Goal: Task Accomplishment & Management: Manage account settings

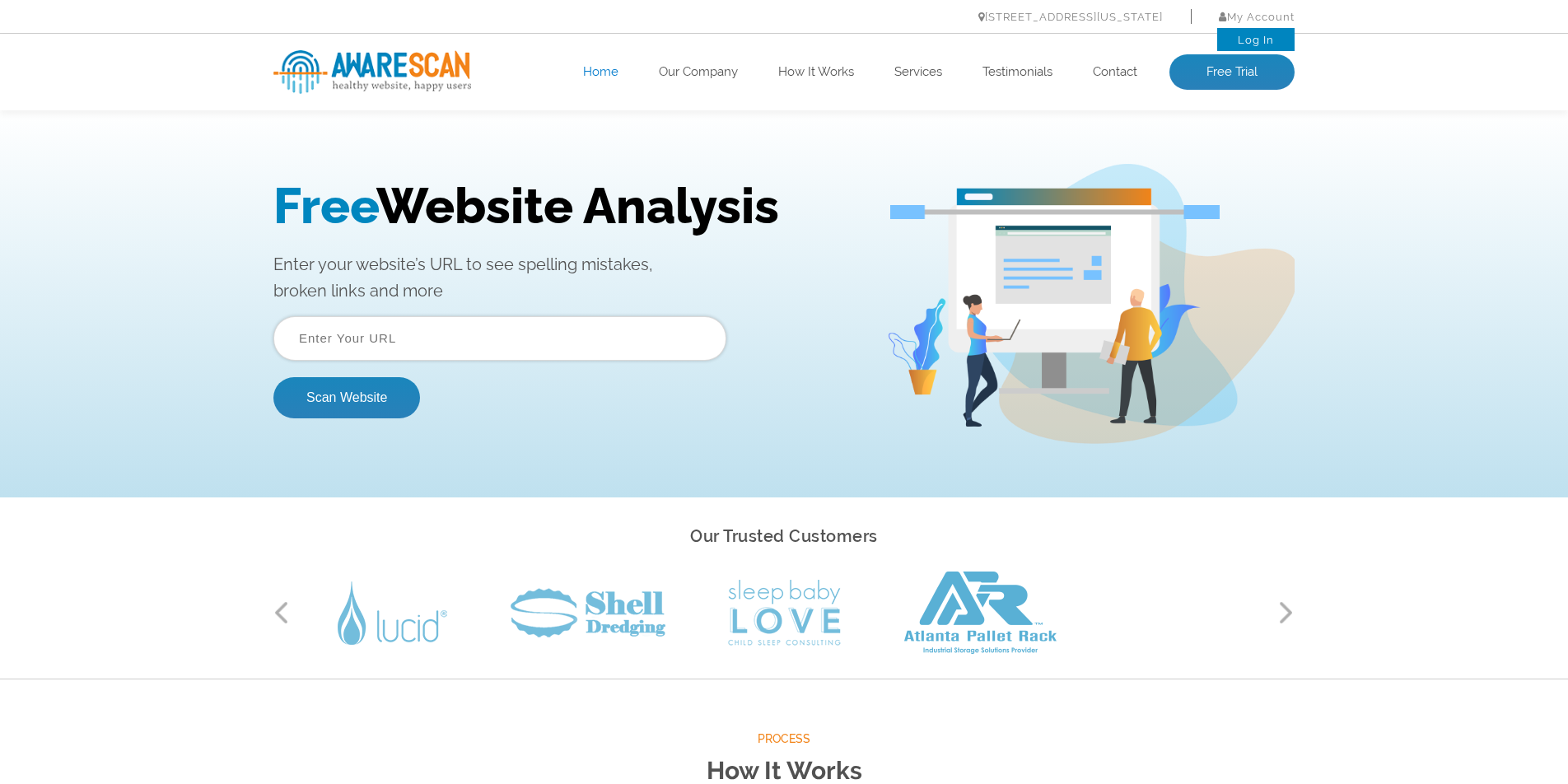
click at [1251, 37] on link "Log In" at bounding box center [1255, 39] width 37 height 12
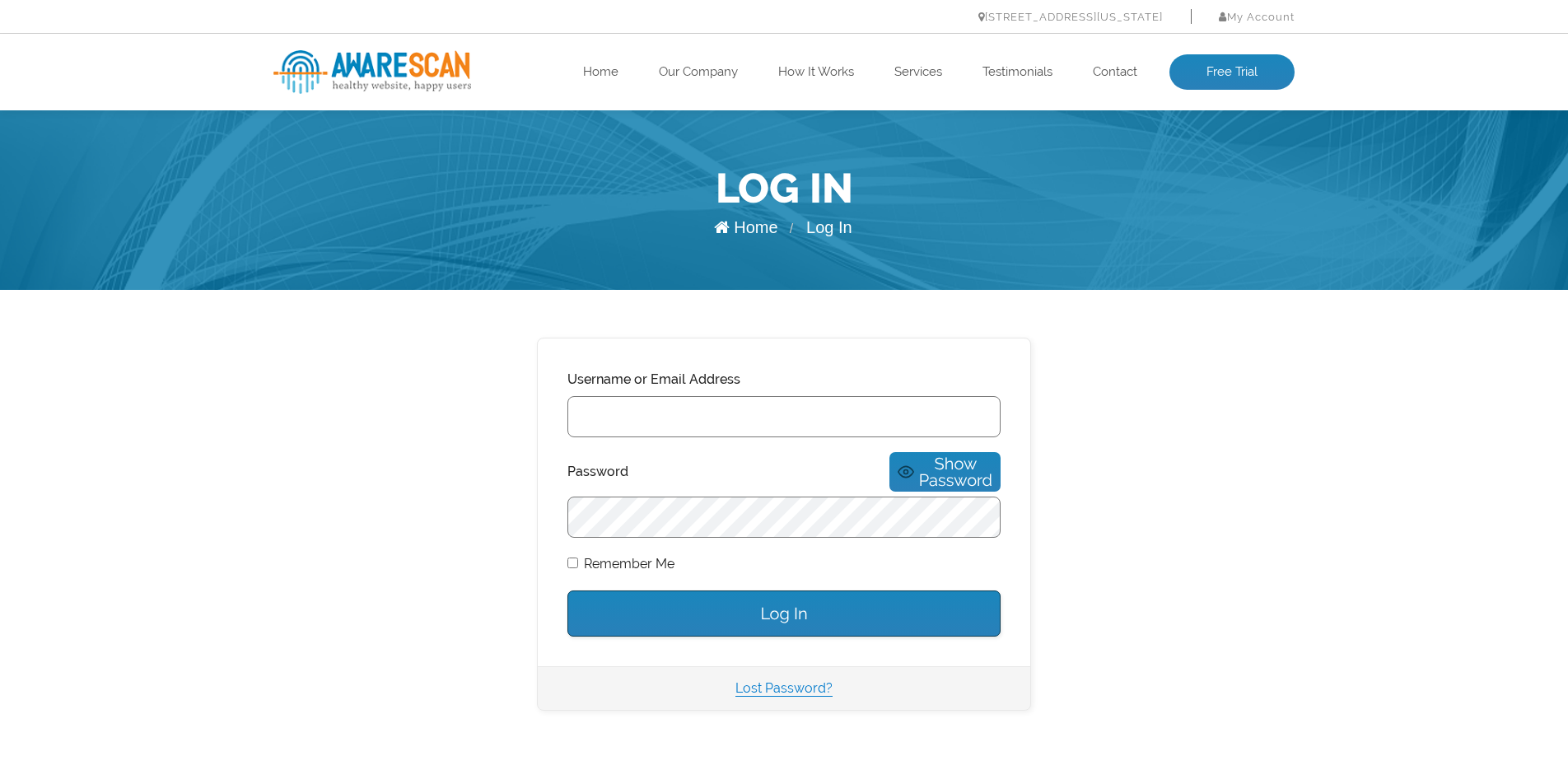
click at [648, 414] on input "Username or Email Address" at bounding box center [784, 416] width 433 height 41
type input "jeff@HBMin.org"
click at [567, 590] on input "Log In" at bounding box center [784, 613] width 433 height 46
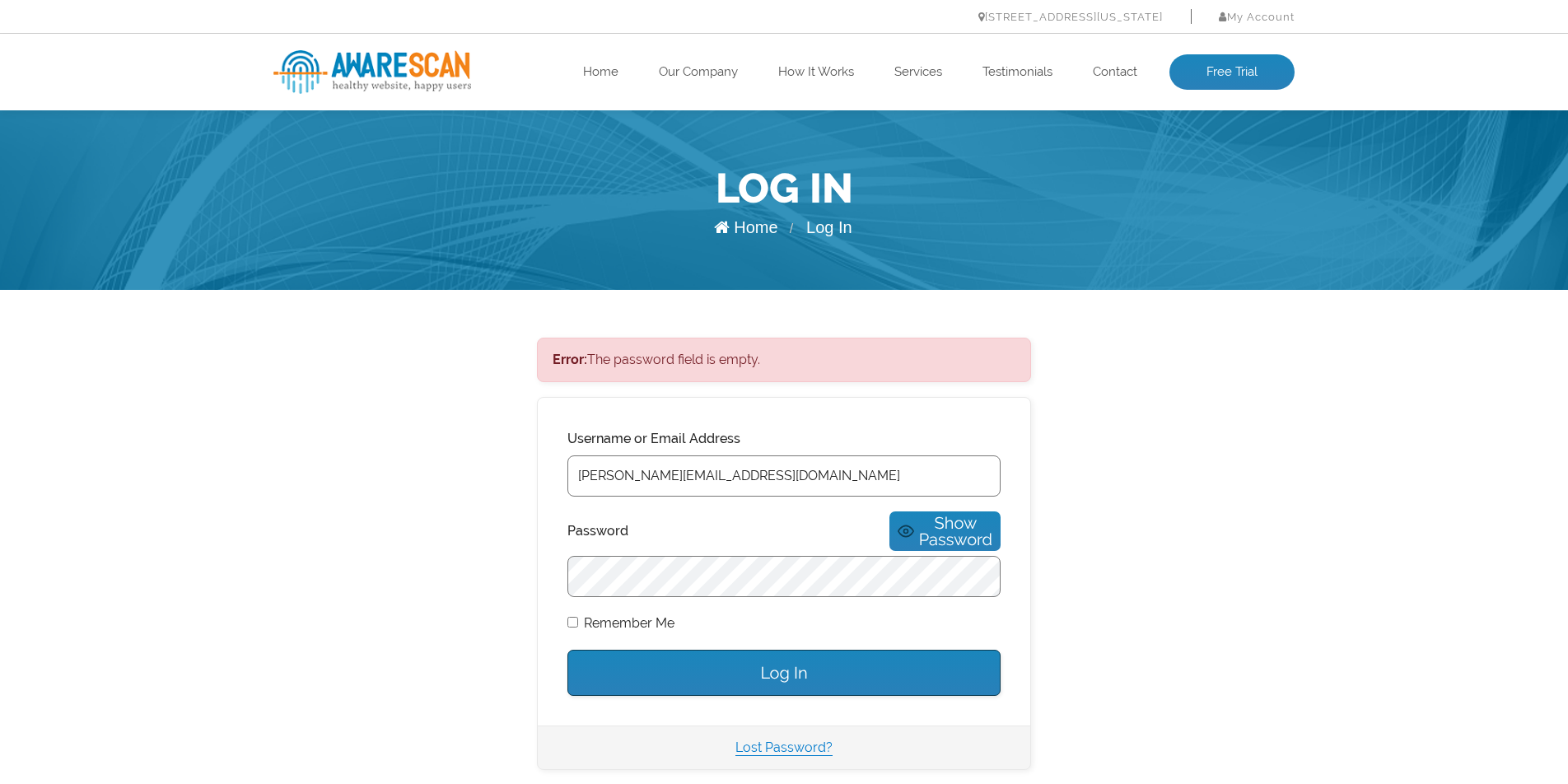
click at [686, 503] on html "Skip to content 444 E 10th St – Suite 101 New York, NY 10009 My Account Log In …" at bounding box center [784, 631] width 1568 height 1262
click at [783, 739] on link "Lost Password?" at bounding box center [784, 747] width 97 height 16
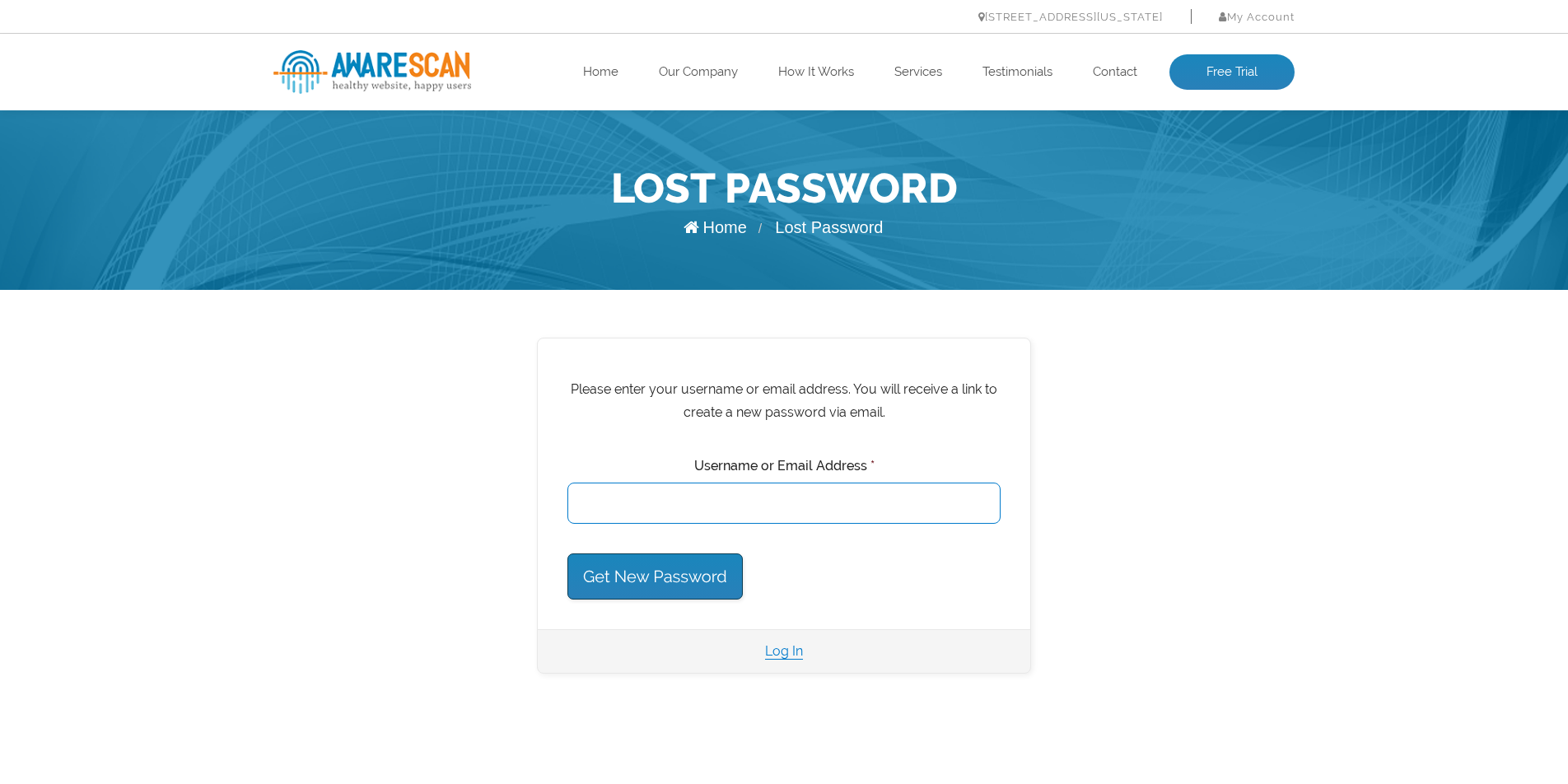
click at [855, 504] on input "Username or Email Address *" at bounding box center [784, 503] width 433 height 41
type input "jeff@hbmin.org"
click at [567, 553] on input "Get New Password" at bounding box center [654, 575] width 175 height 46
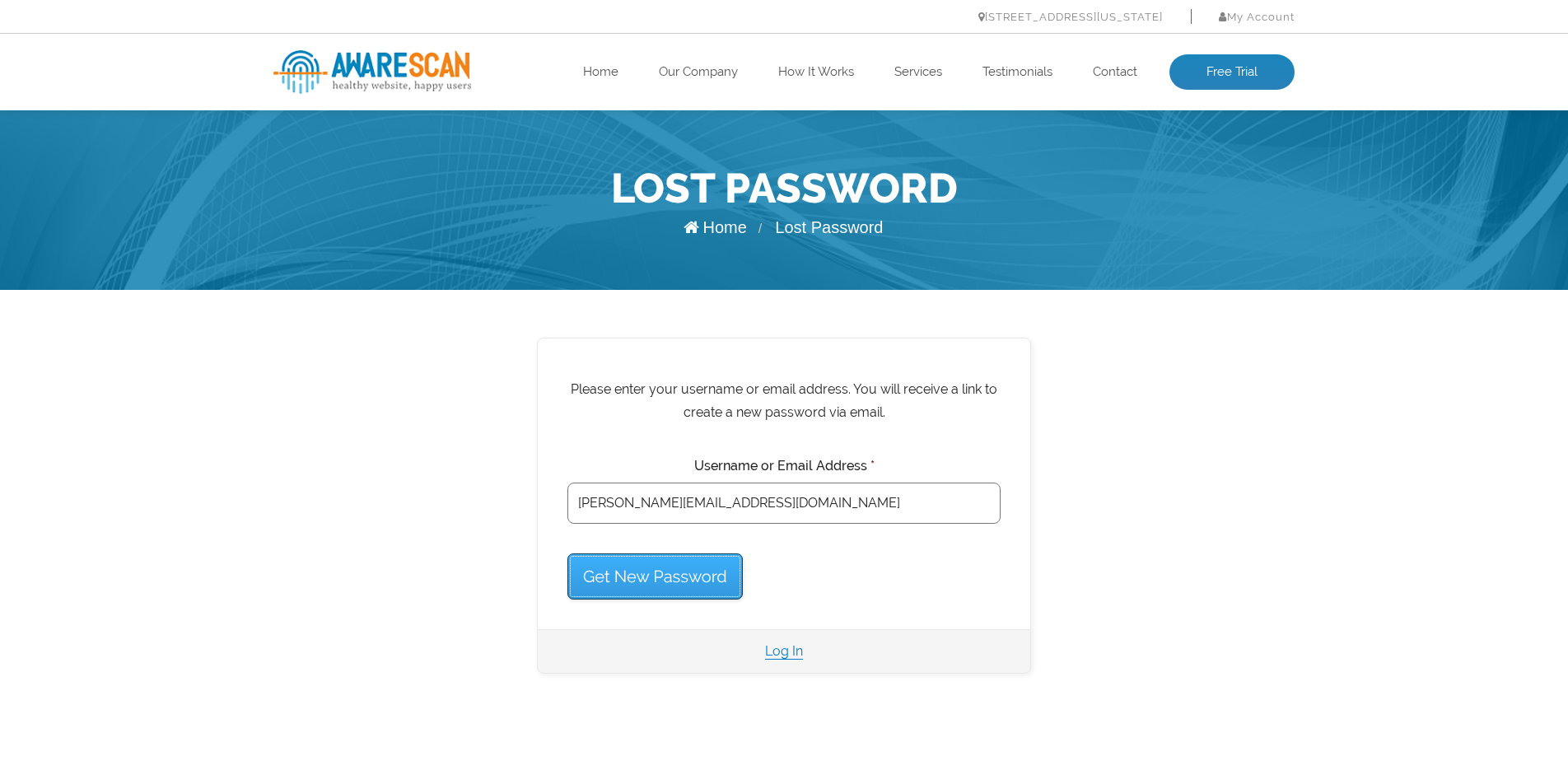
click at [679, 573] on input "Get New Password" at bounding box center [654, 575] width 175 height 46
drag, startPoint x: 681, startPoint y: 579, endPoint x: 812, endPoint y: 544, distance: 135.6
click at [696, 574] on input "Get New Password" at bounding box center [654, 575] width 175 height 46
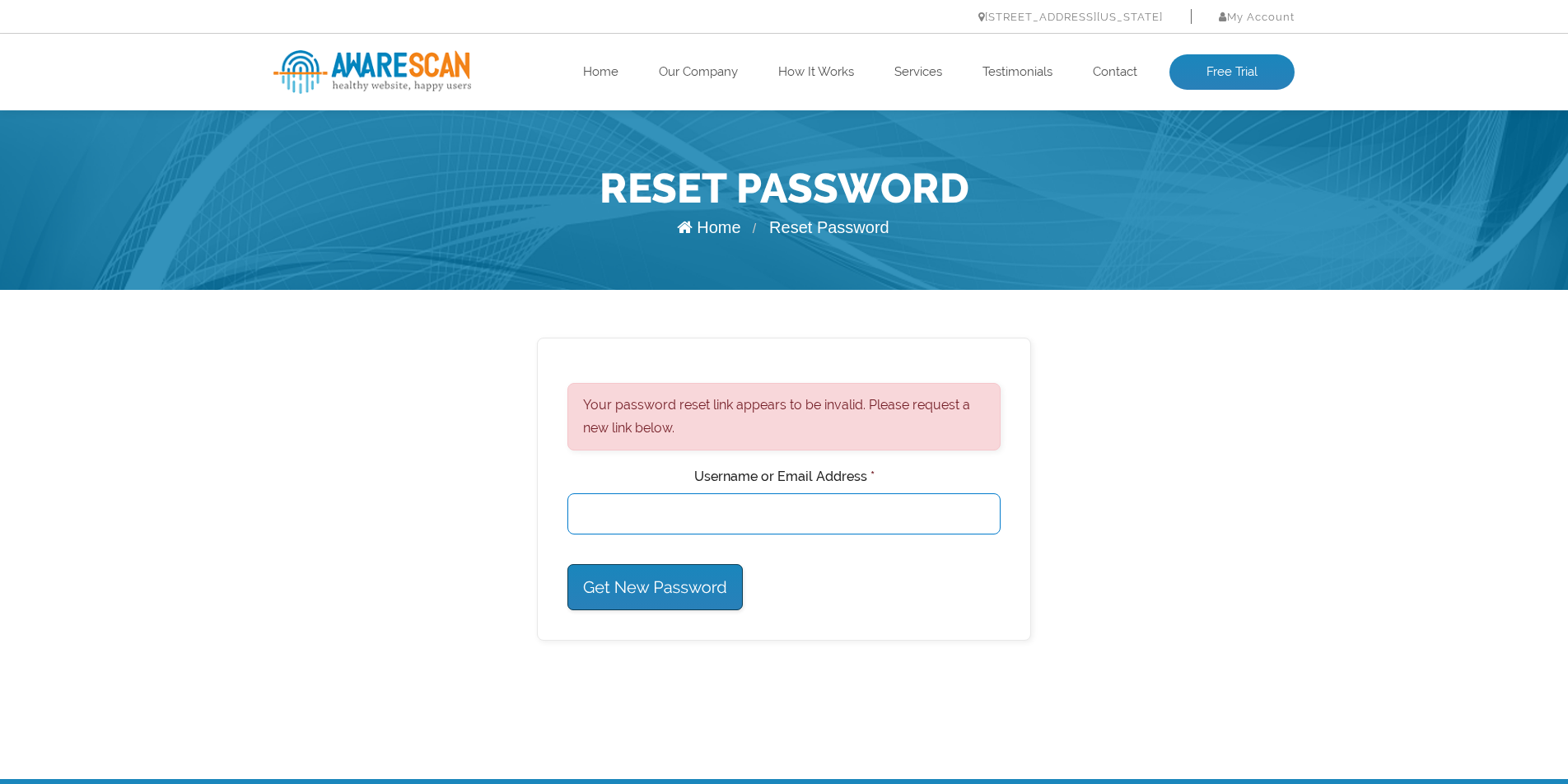
click at [768, 518] on input "Username or Email Address *" at bounding box center [784, 514] width 433 height 41
type input "hbmin.org"
click at [653, 583] on input "Get New Password" at bounding box center [654, 587] width 175 height 46
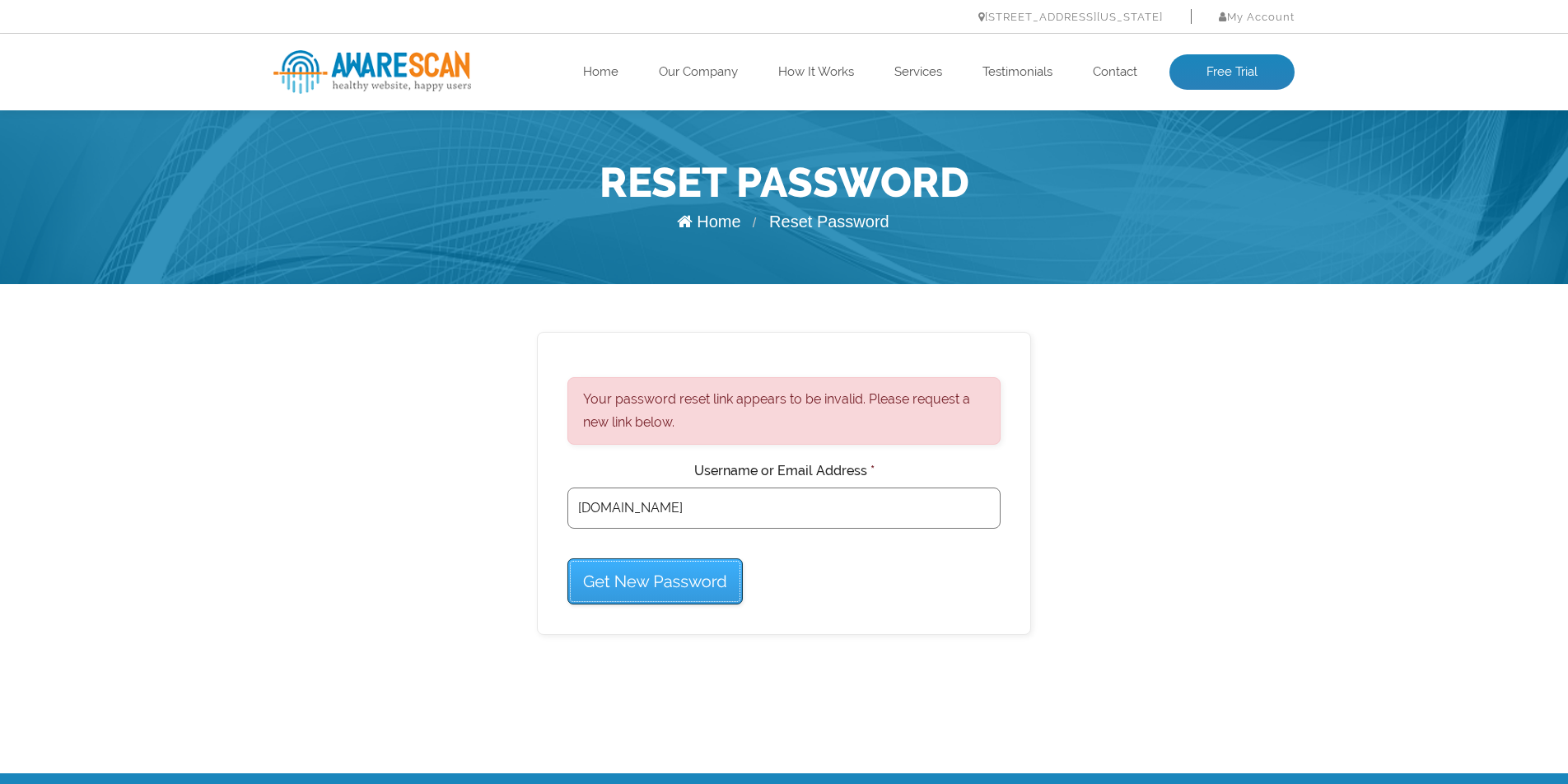
click at [653, 583] on input "Get New Password" at bounding box center [654, 581] width 175 height 46
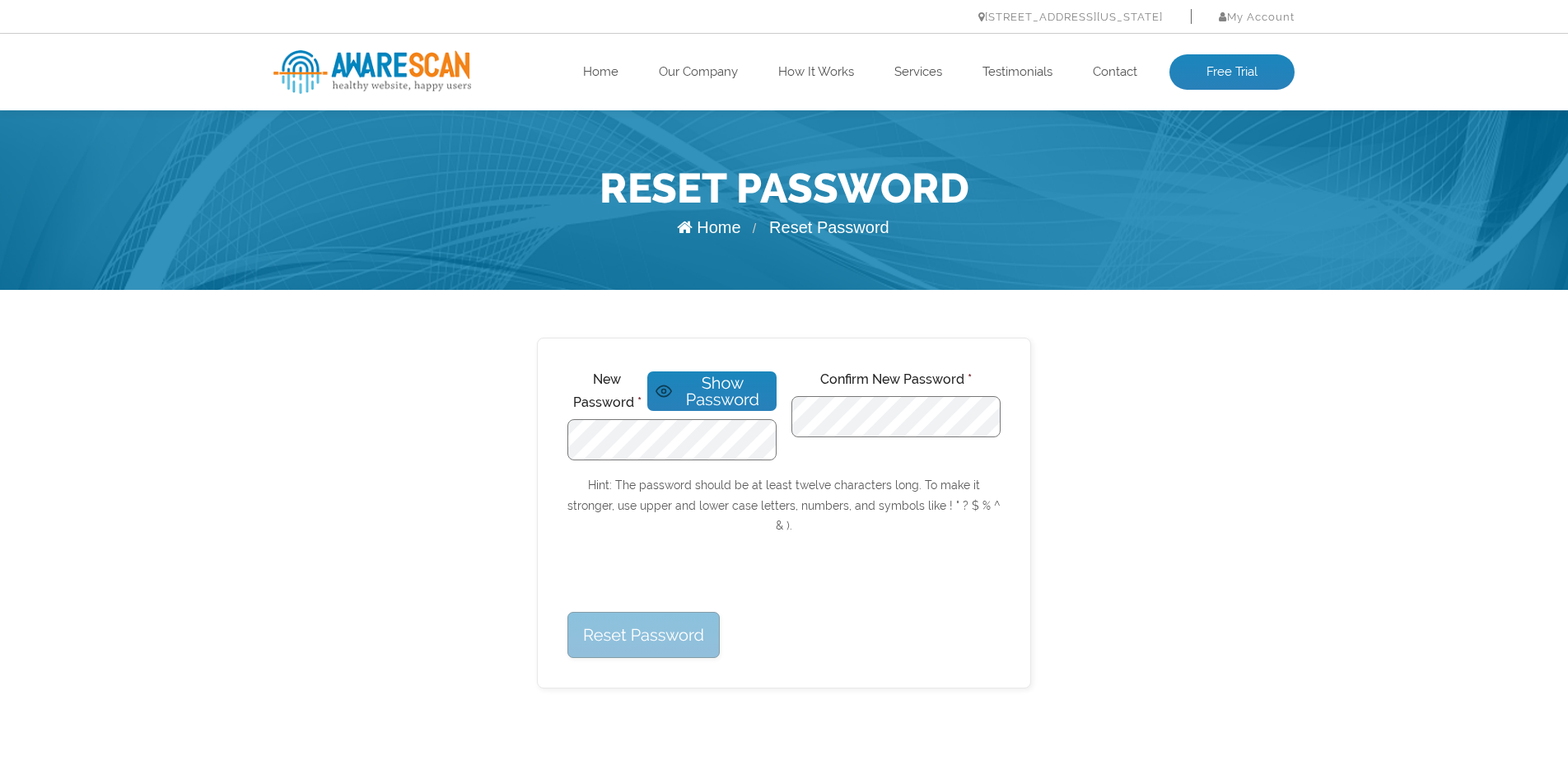
scroll to position [2, 0]
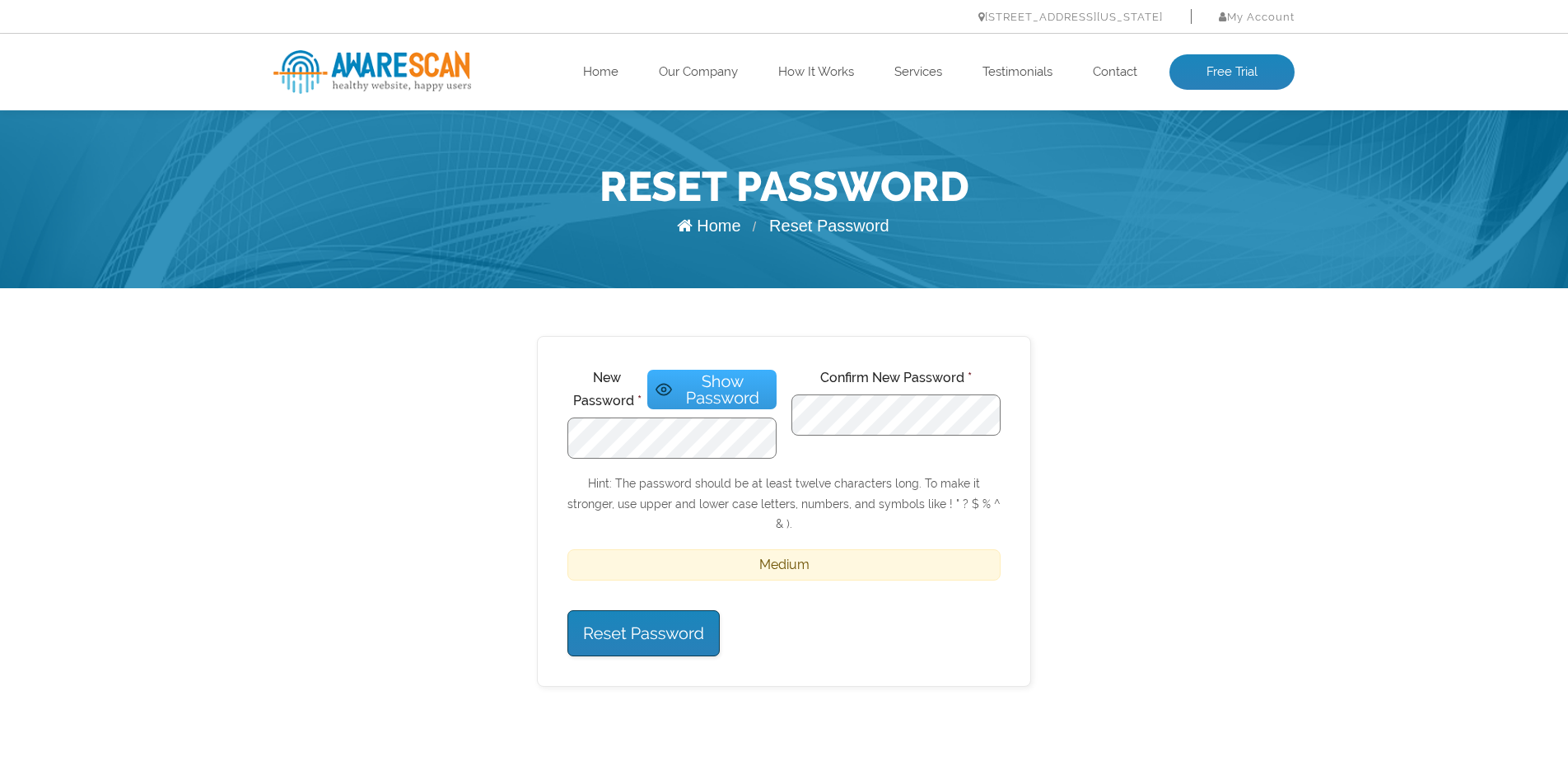
click at [724, 387] on span "Show Password" at bounding box center [723, 389] width 92 height 33
click at [641, 611] on input "Reset Password" at bounding box center [643, 632] width 153 height 46
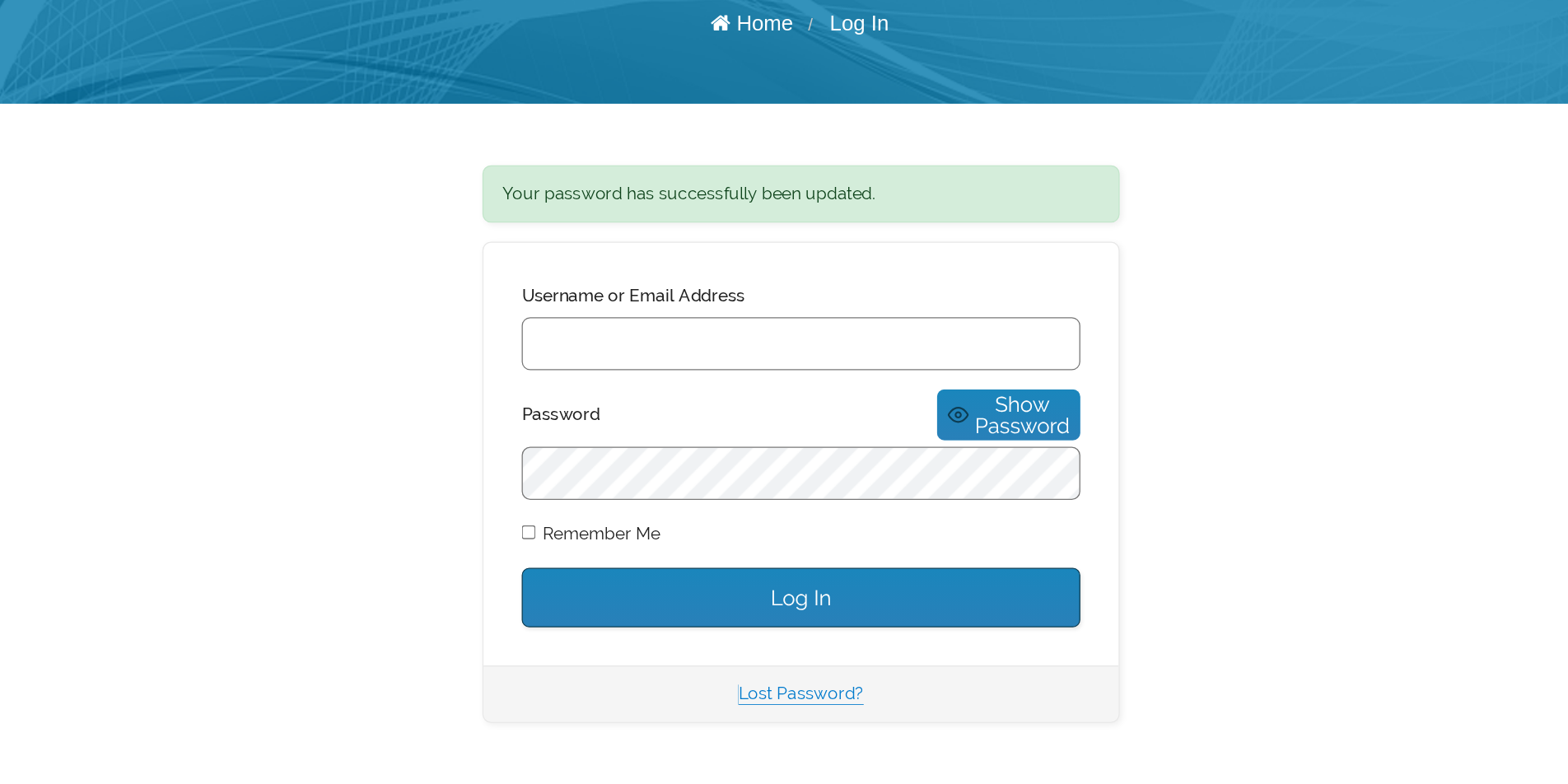
scroll to position [116, 0]
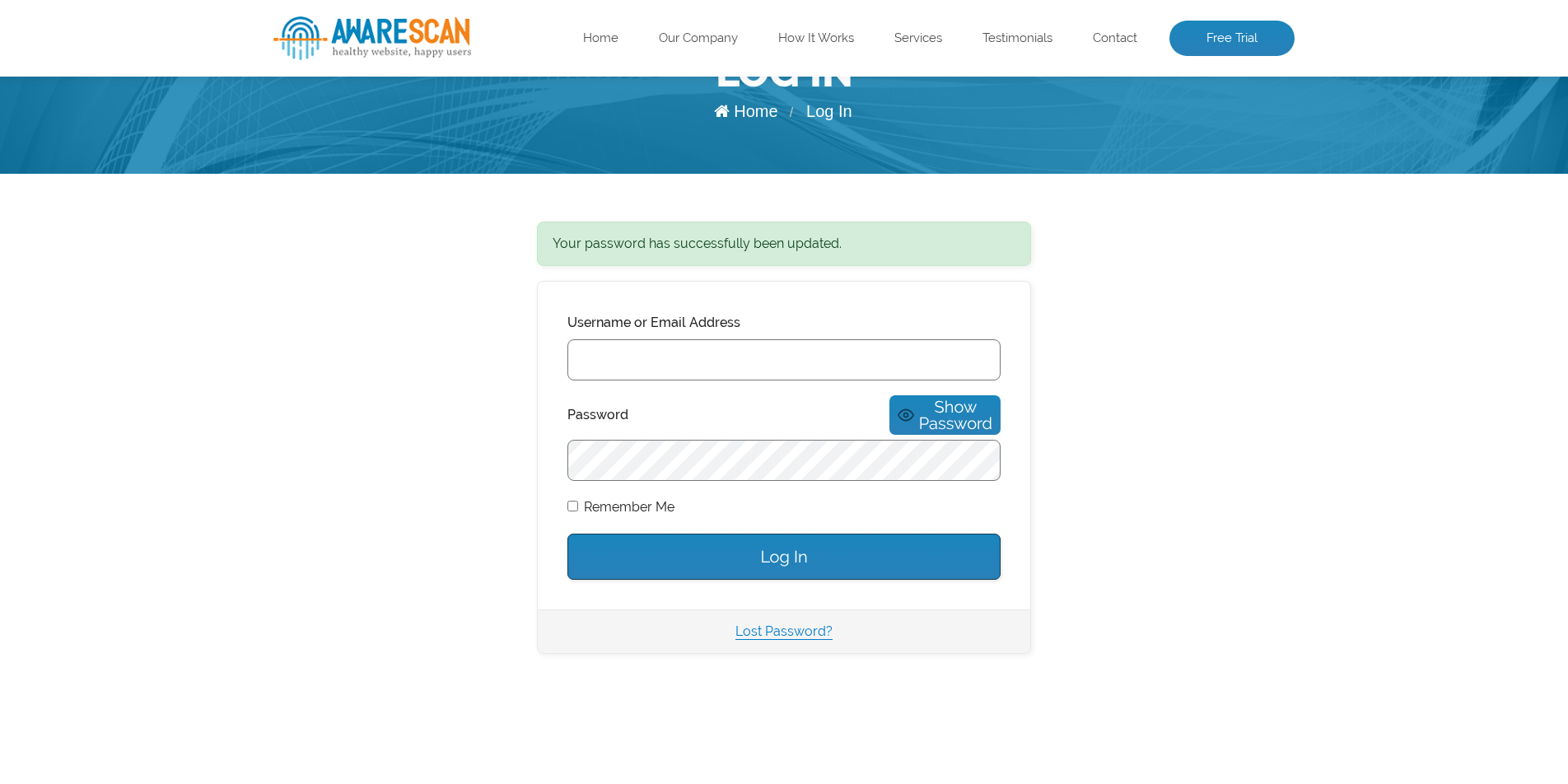
click at [662, 356] on input "Username or Email Address" at bounding box center [784, 360] width 433 height 41
click at [646, 360] on input "Username or Email Address" at bounding box center [784, 360] width 433 height 41
click at [615, 358] on input "Username or Email Address" at bounding box center [784, 360] width 433 height 41
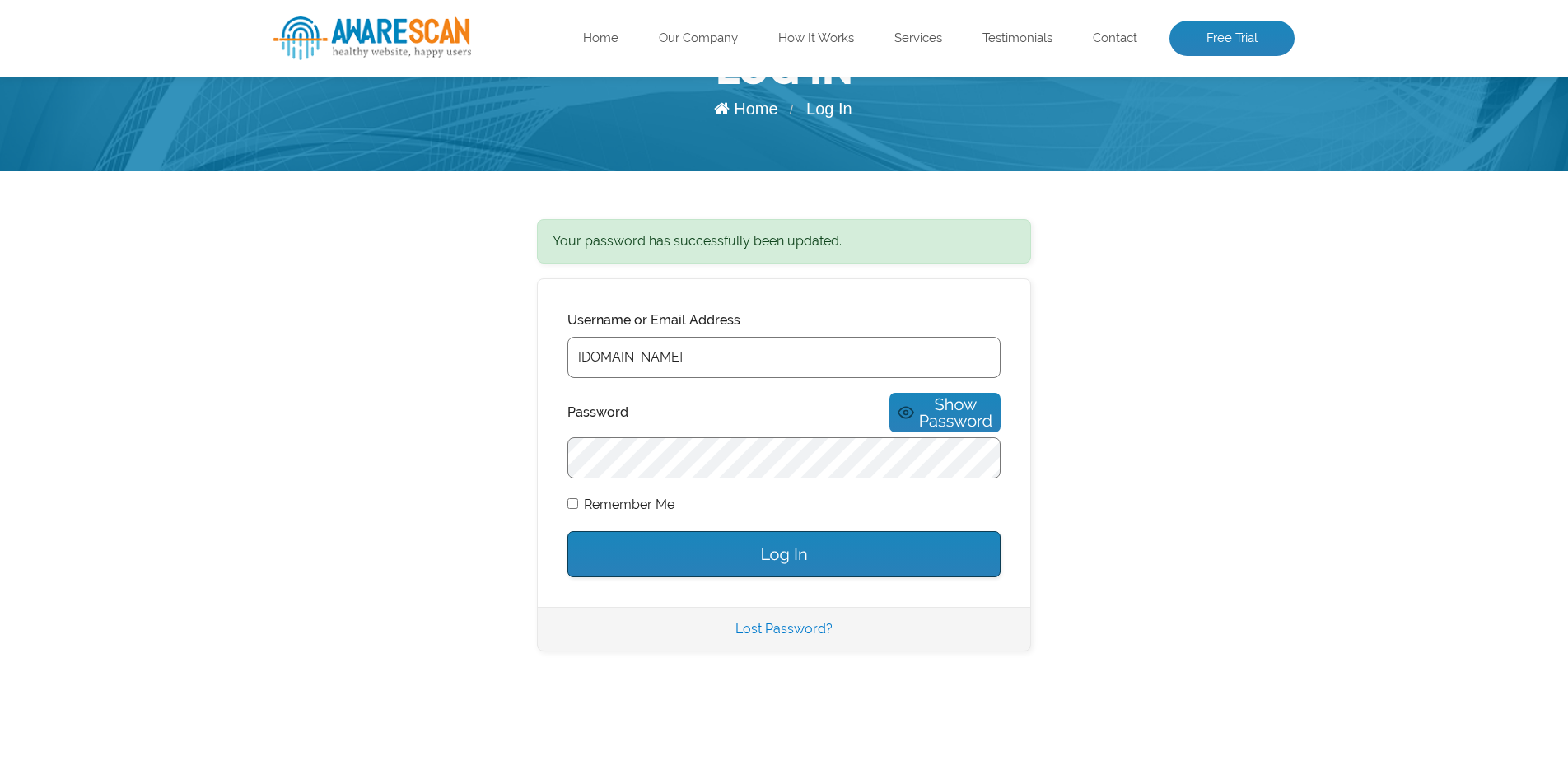
type input "[DOMAIN_NAME]"
click at [773, 543] on input "Log In" at bounding box center [784, 554] width 433 height 46
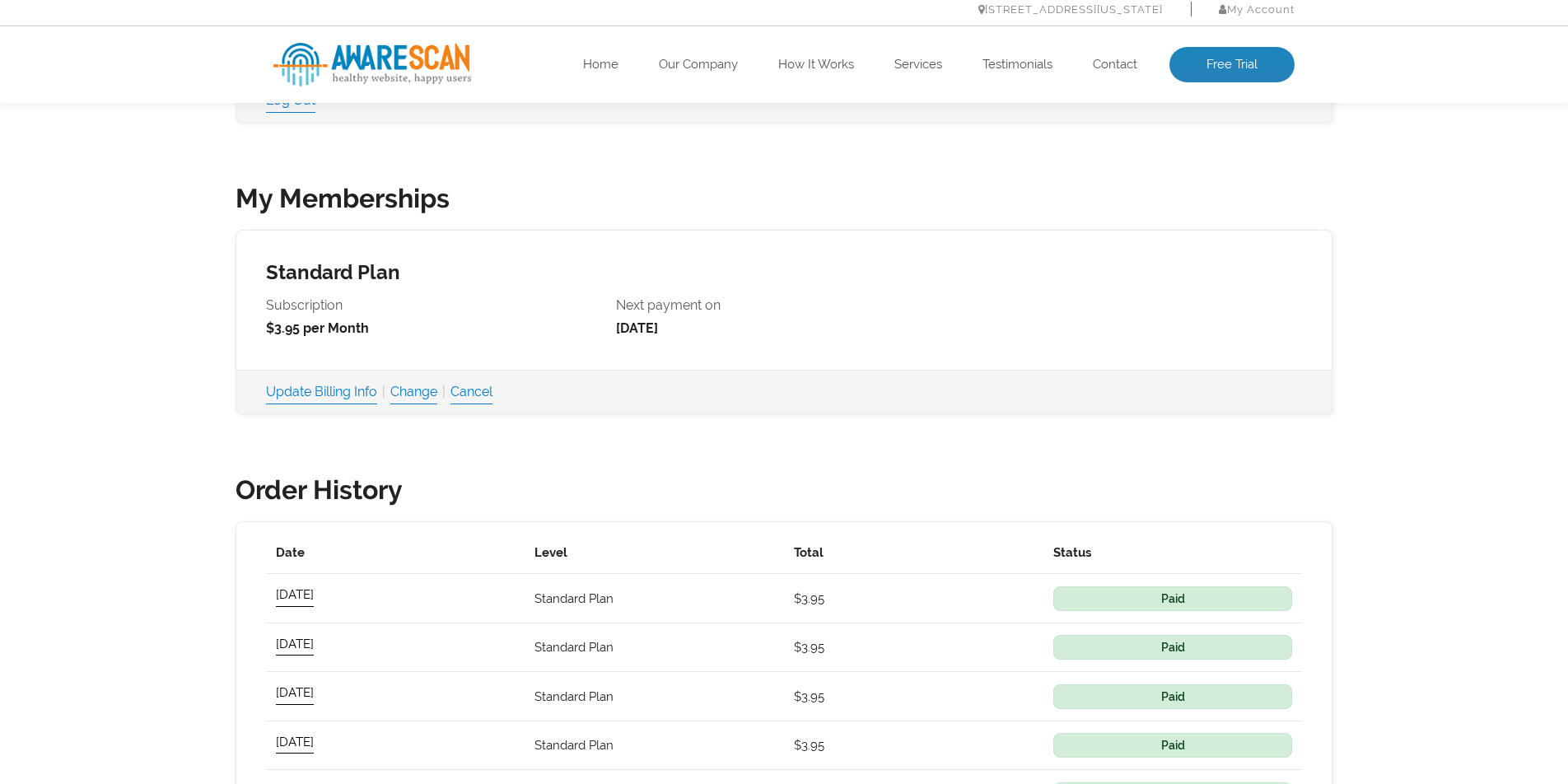
scroll to position [451, 0]
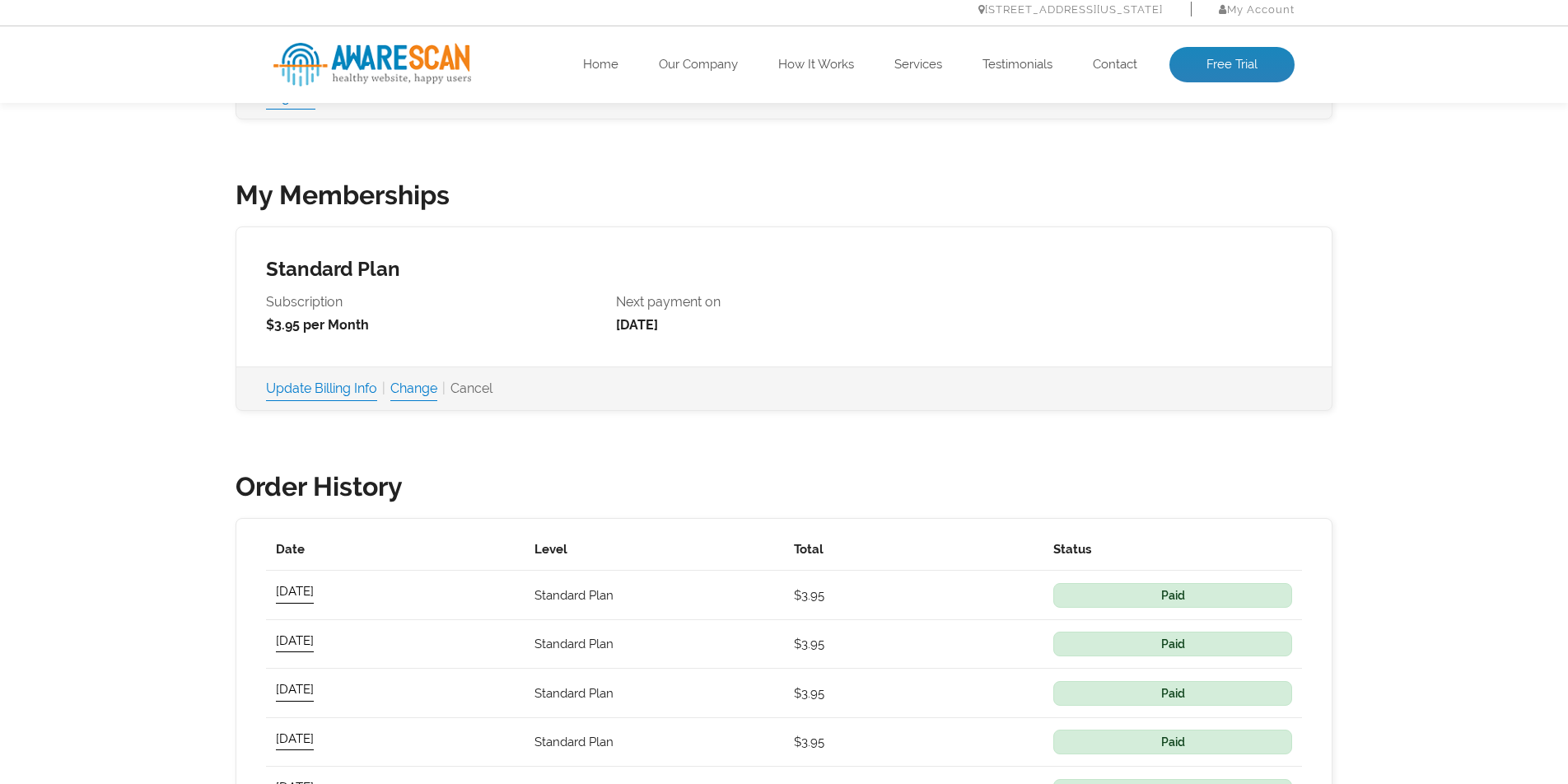
click at [488, 385] on link "Cancel" at bounding box center [471, 388] width 42 height 23
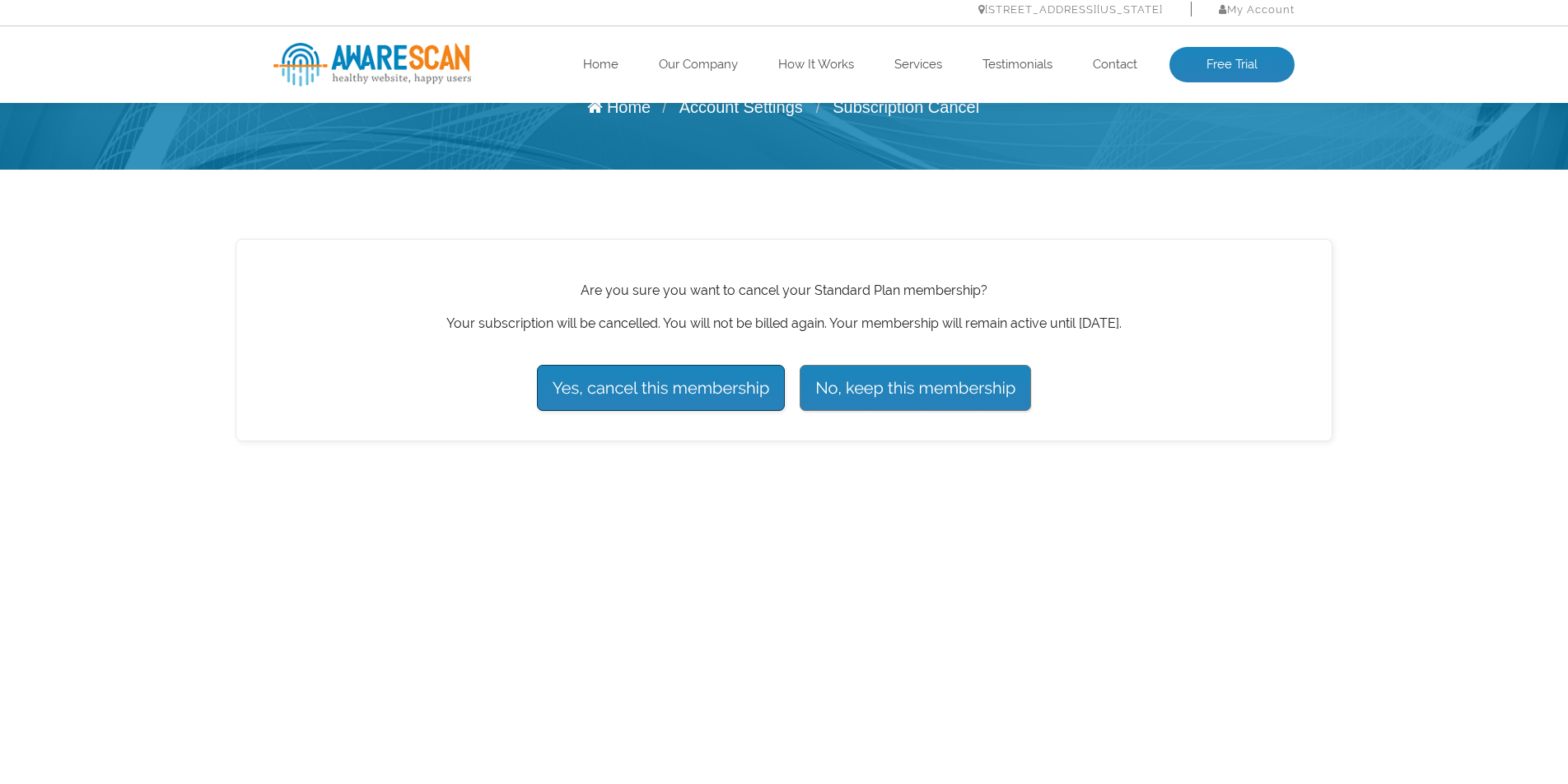
scroll to position [123, 0]
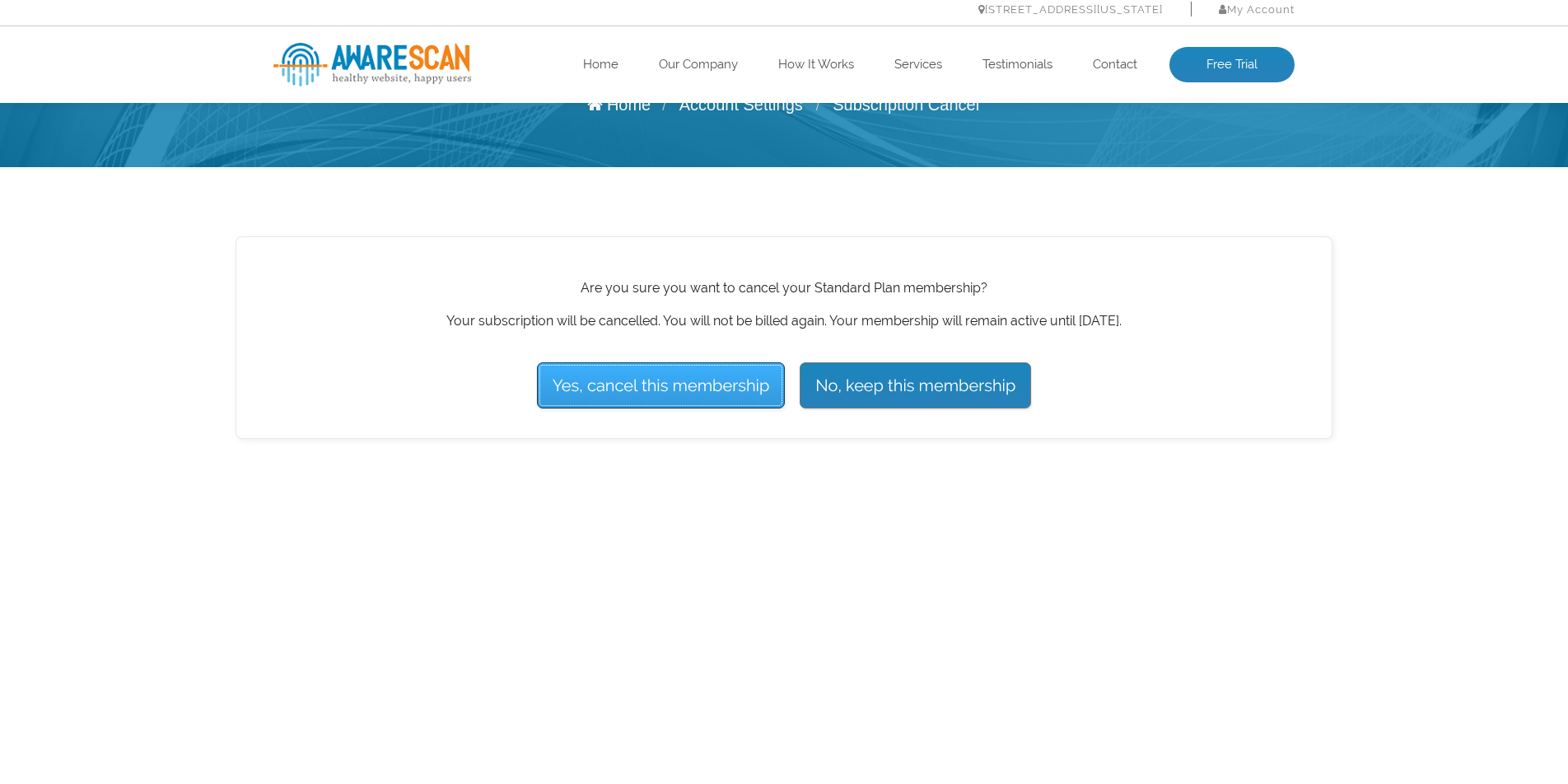
click at [624, 383] on input "Yes, cancel this membership" at bounding box center [662, 385] width 249 height 46
